Goal: Transaction & Acquisition: Purchase product/service

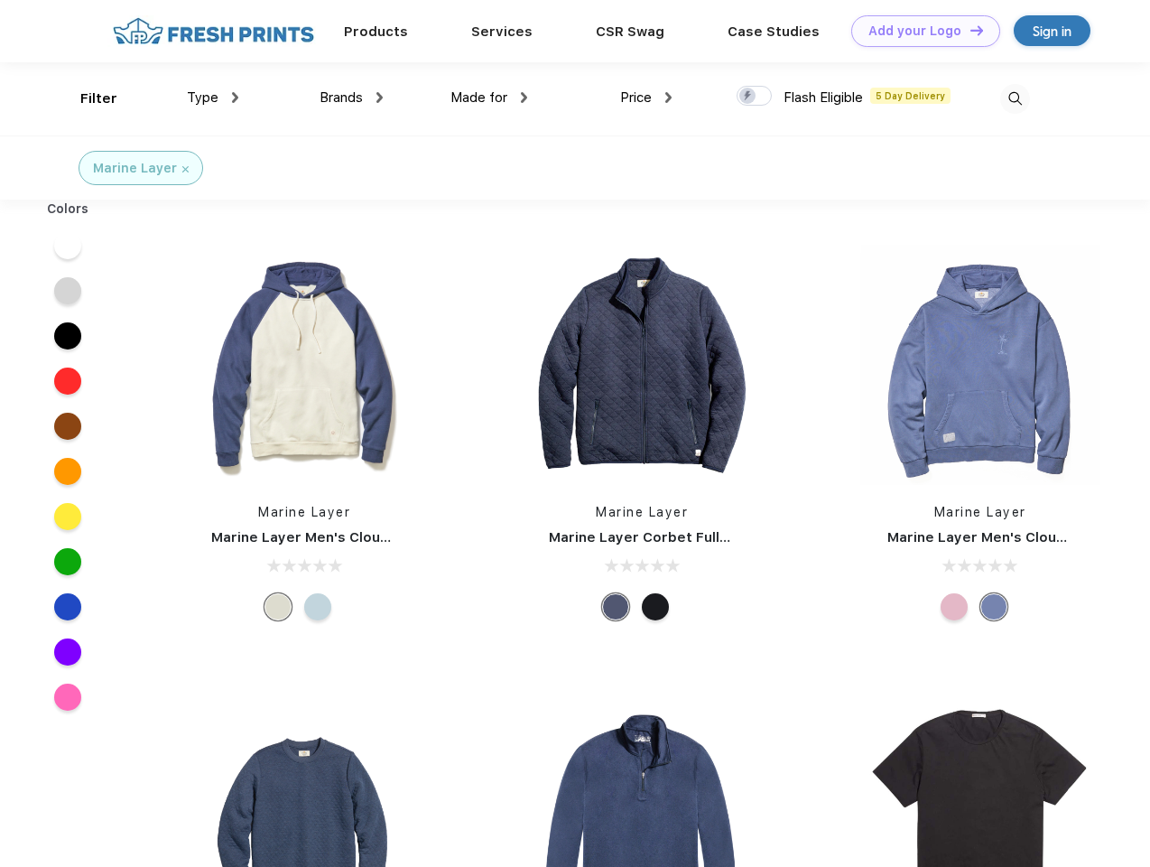
click at [919, 31] on link "Add your Logo Design Tool" at bounding box center [925, 31] width 149 height 32
click at [0, 0] on div "Design Tool" at bounding box center [0, 0] width 0 height 0
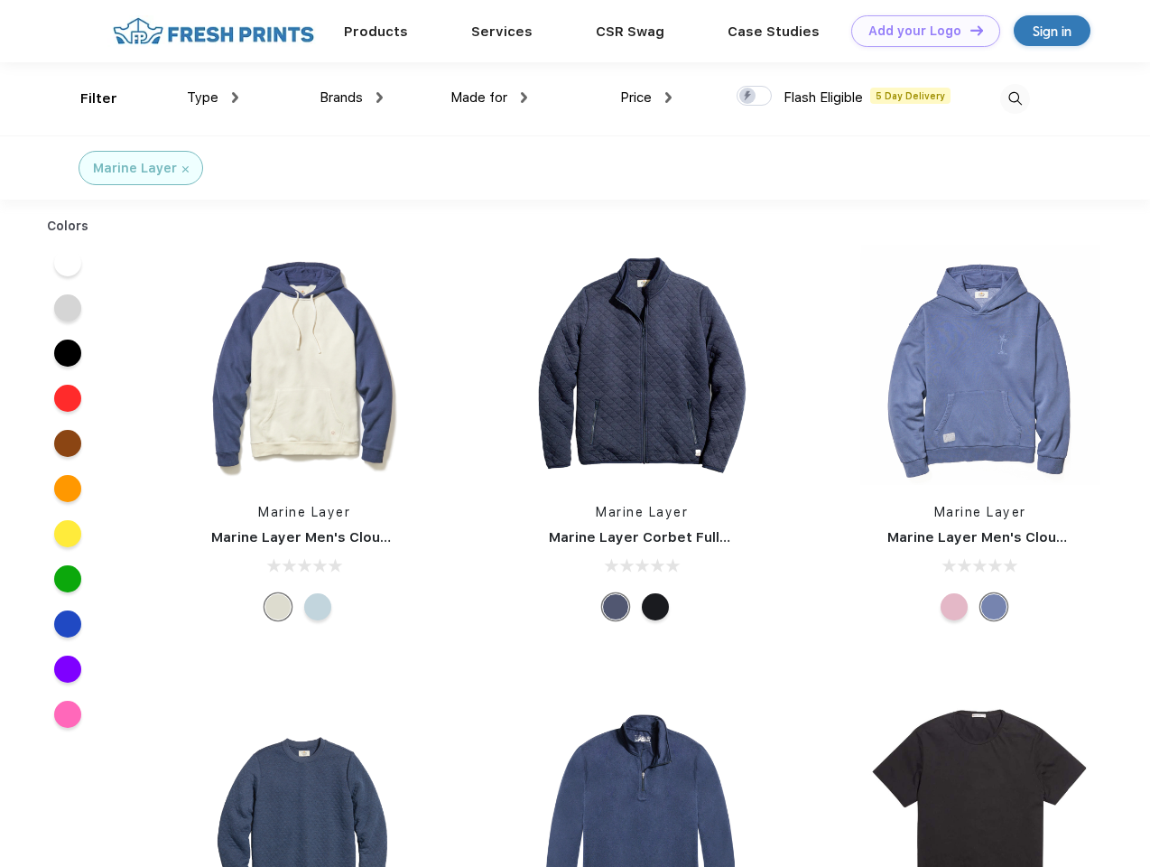
click at [969, 30] on link "Add your Logo Design Tool" at bounding box center [925, 31] width 149 height 32
click at [87, 98] on div "Filter" at bounding box center [98, 98] width 37 height 21
click at [213, 98] on span "Type" at bounding box center [203, 97] width 32 height 16
click at [351, 98] on span "Brands" at bounding box center [341, 97] width 43 height 16
click at [489, 98] on span "Made for" at bounding box center [479, 97] width 57 height 16
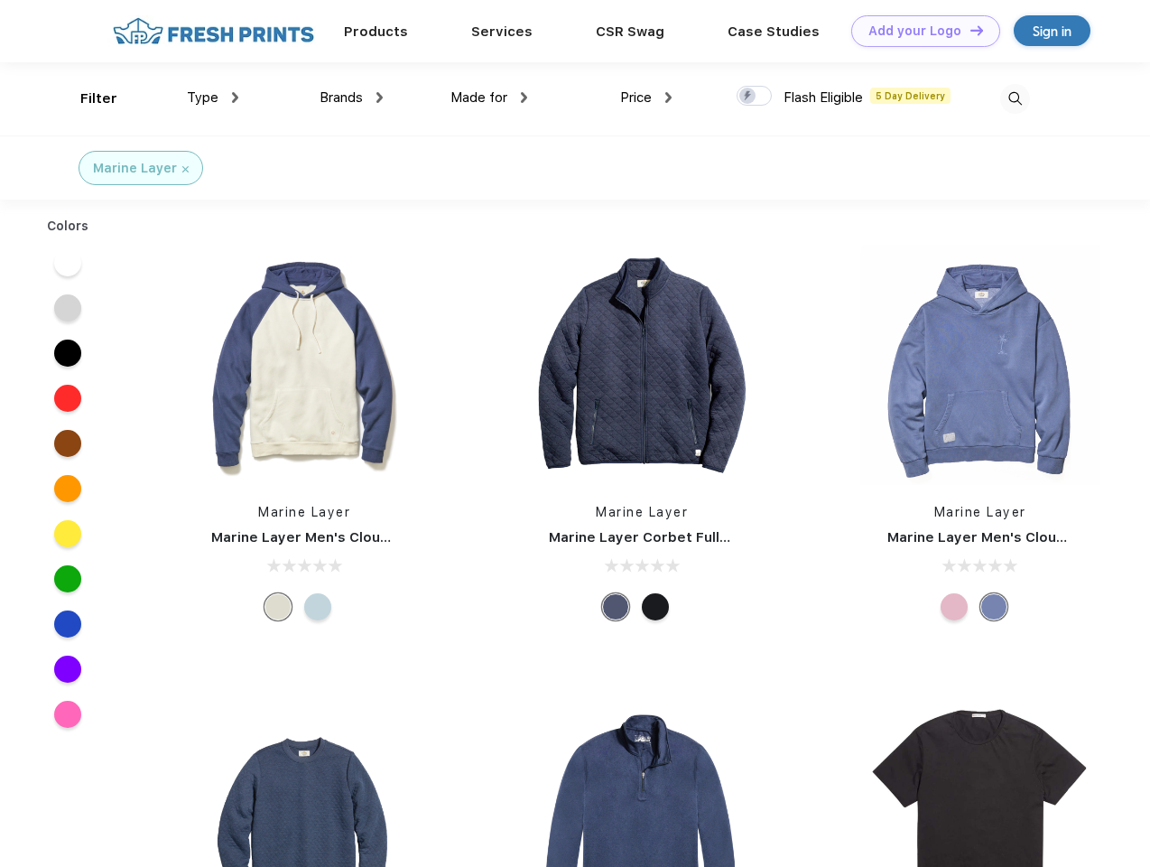
click at [647, 98] on span "Price" at bounding box center [636, 97] width 32 height 16
click at [755, 97] on div at bounding box center [754, 96] width 35 height 20
click at [749, 97] on input "checkbox" at bounding box center [743, 91] width 12 height 12
click at [1015, 98] on img at bounding box center [1015, 99] width 30 height 30
